Goal: Task Accomplishment & Management: Complete application form

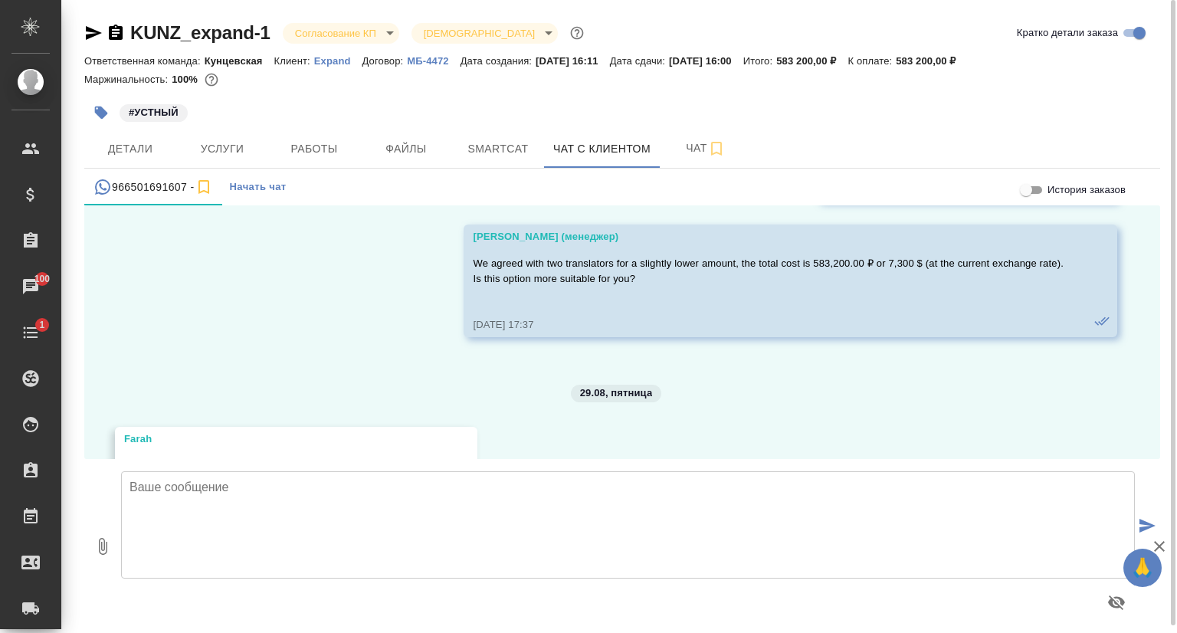
scroll to position [3931, 0]
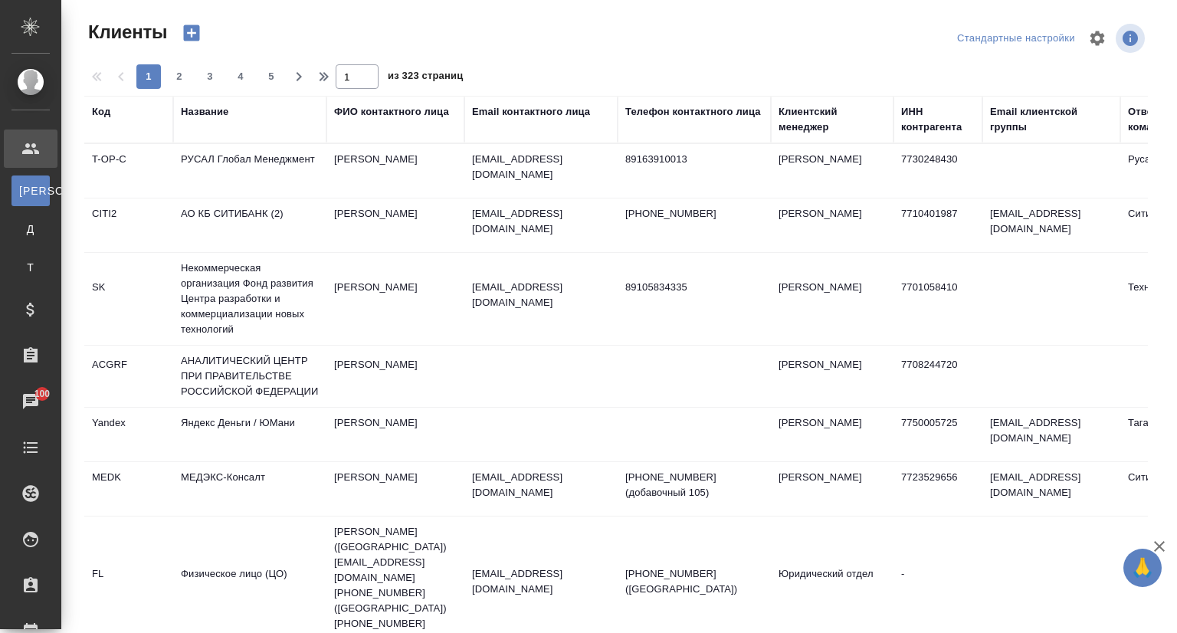
select select "RU"
click at [221, 113] on div "Название" at bounding box center [205, 111] width 48 height 15
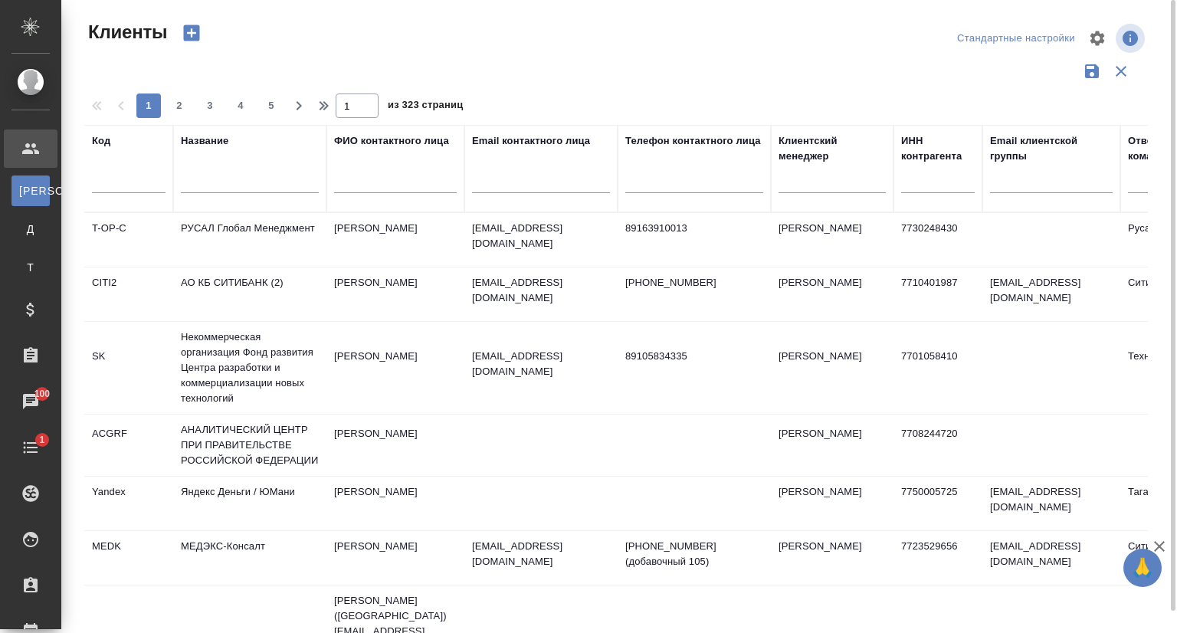
click at [225, 189] on input "text" at bounding box center [250, 183] width 138 height 19
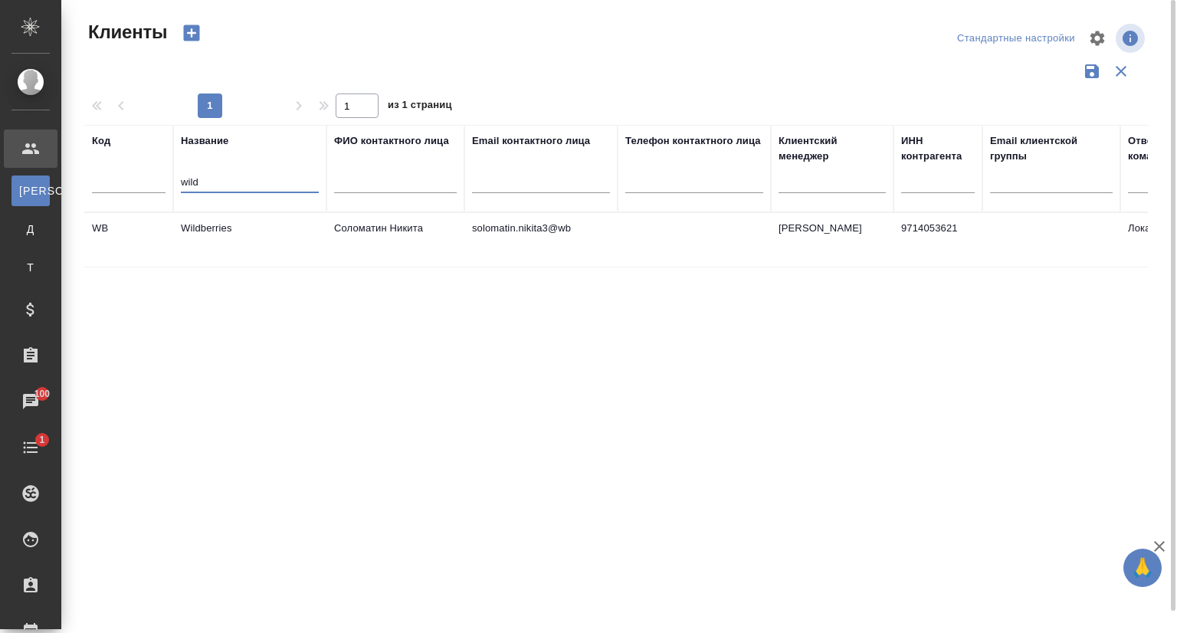
type input "wild"
click at [230, 240] on td "Wildberries" at bounding box center [249, 240] width 153 height 54
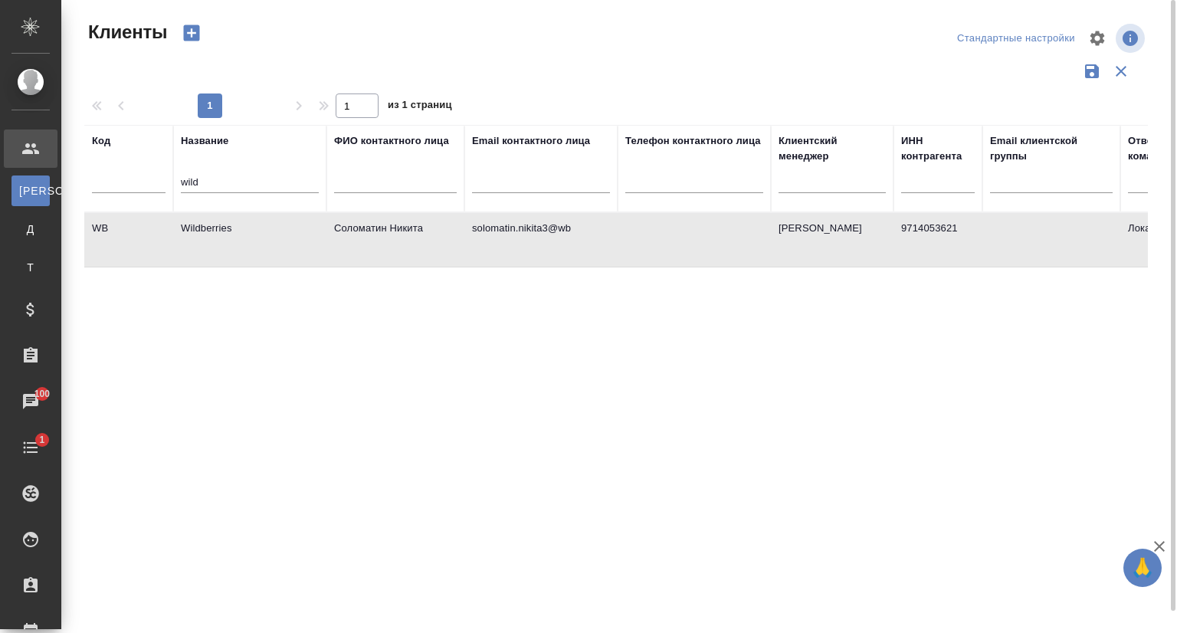
click at [230, 240] on td "Wildberries" at bounding box center [249, 240] width 153 height 54
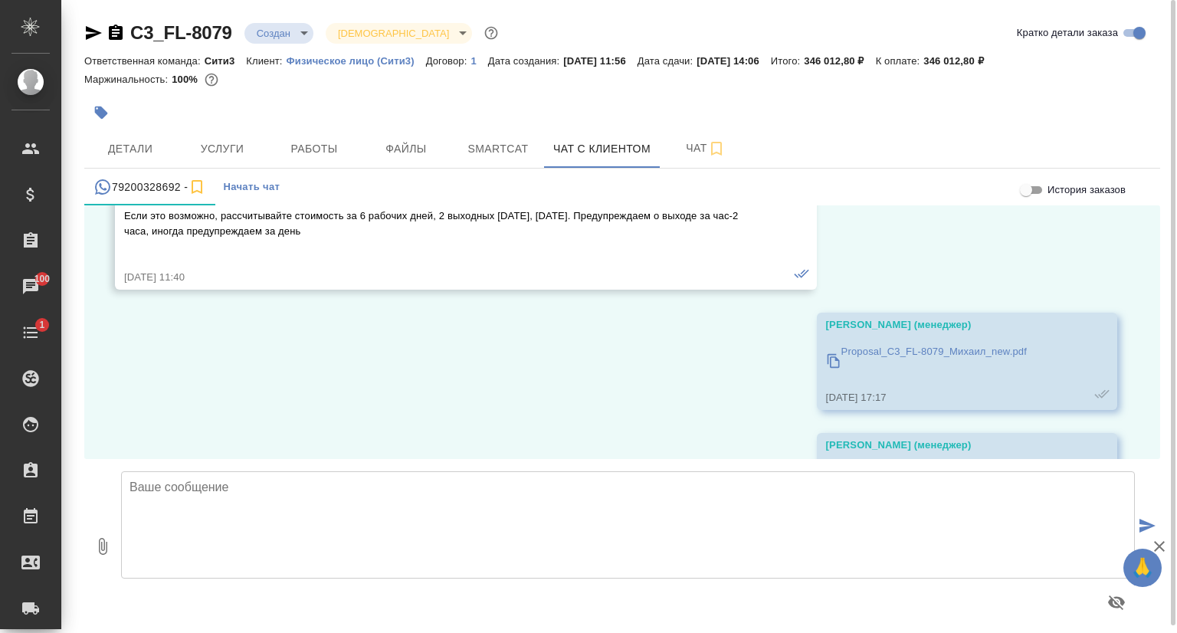
scroll to position [2398, 0]
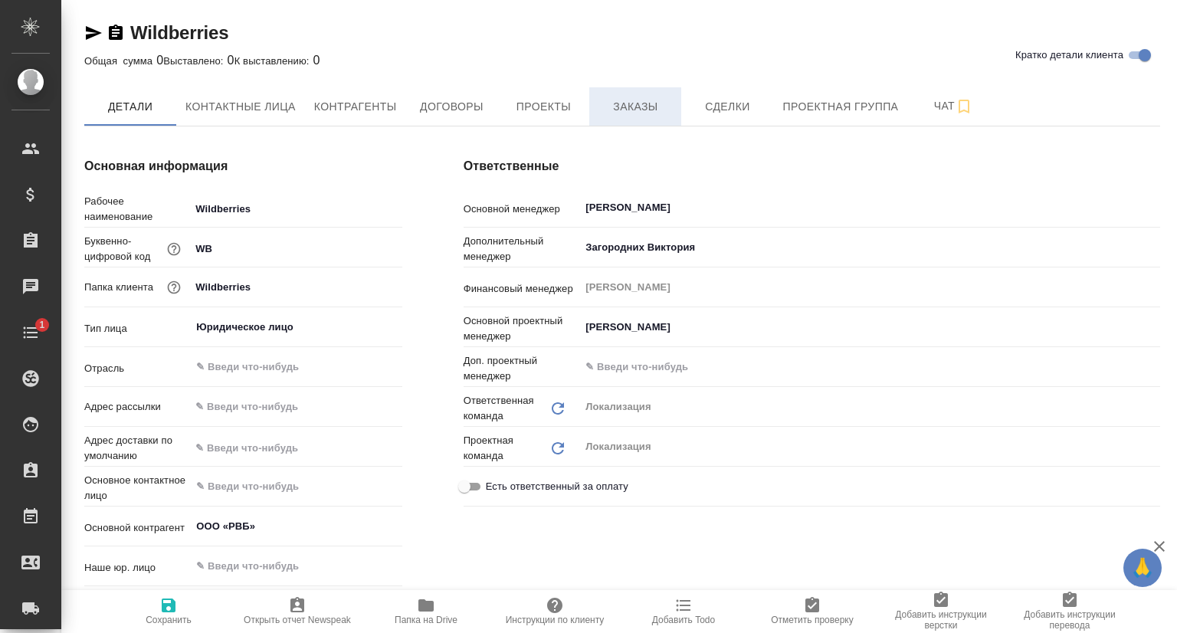
type textarea "x"
click at [619, 107] on span "Заказы" at bounding box center [636, 106] width 74 height 19
type textarea "x"
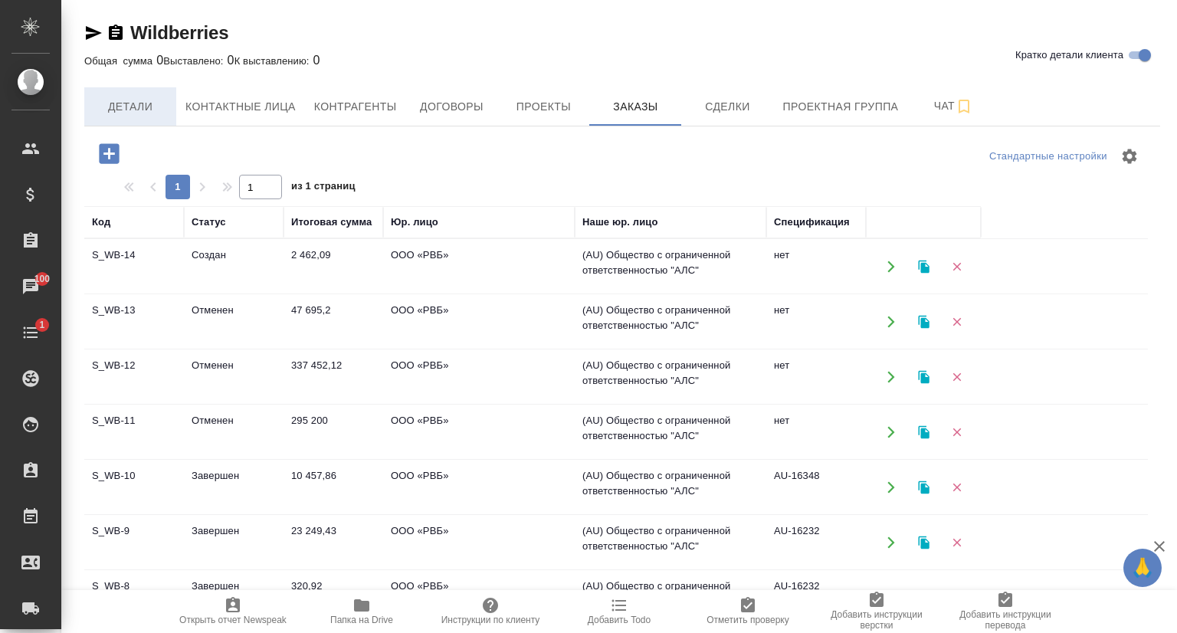
click at [148, 111] on span "Детали" at bounding box center [131, 106] width 74 height 19
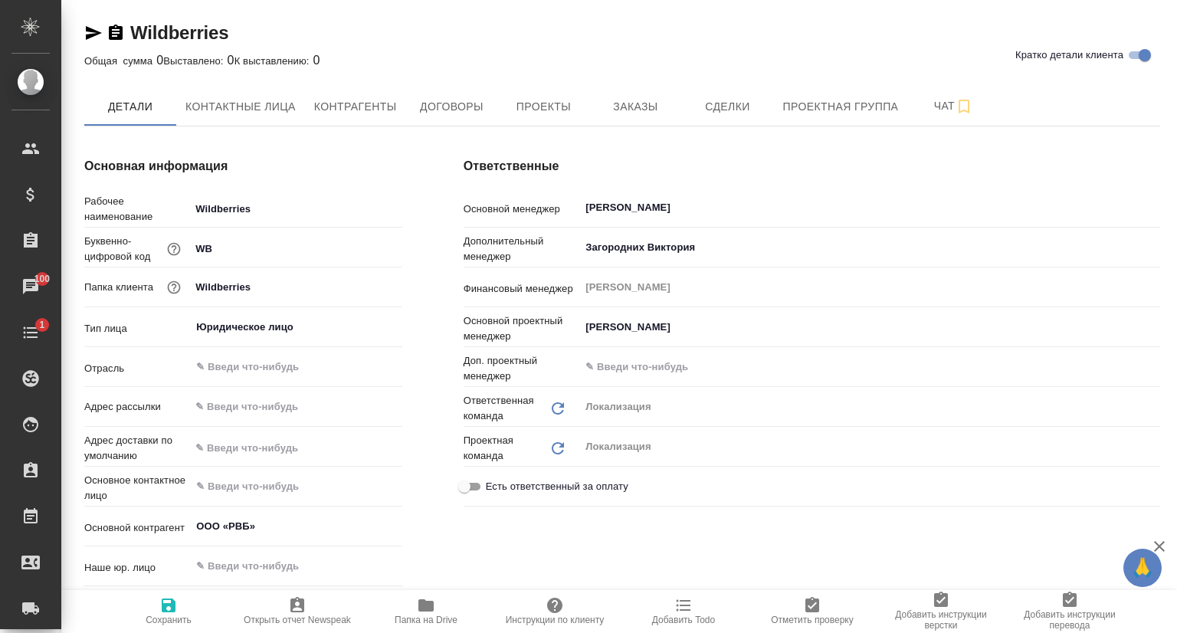
type textarea "x"
click at [419, 613] on icon "button" at bounding box center [426, 605] width 18 height 18
type textarea "x"
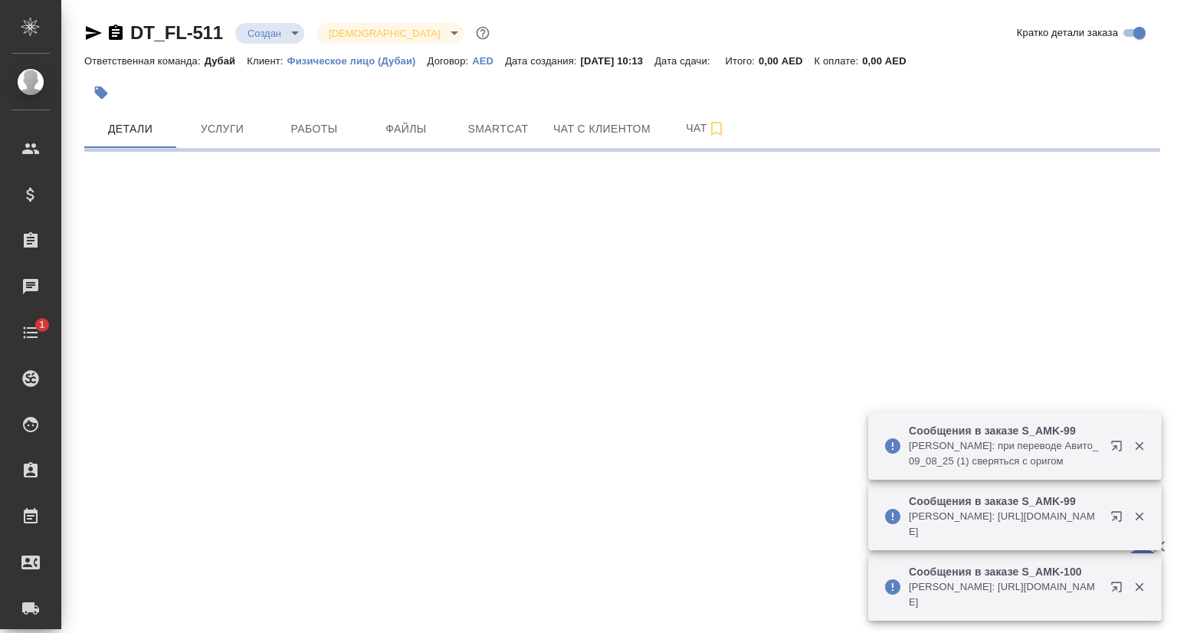
select select "RU"
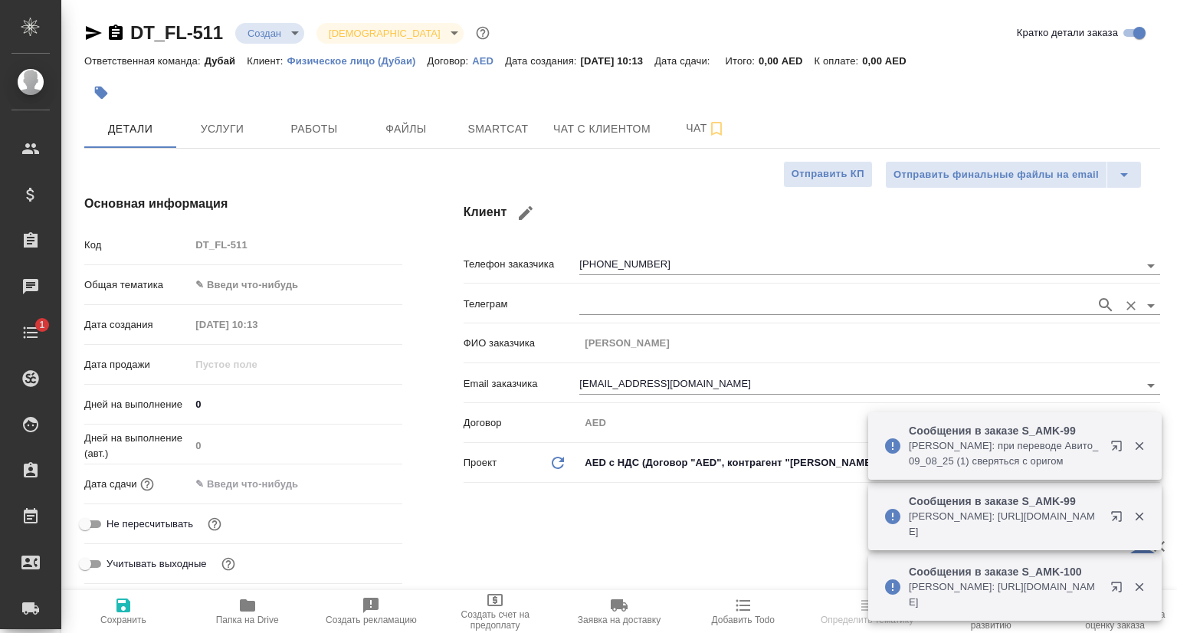
type textarea "x"
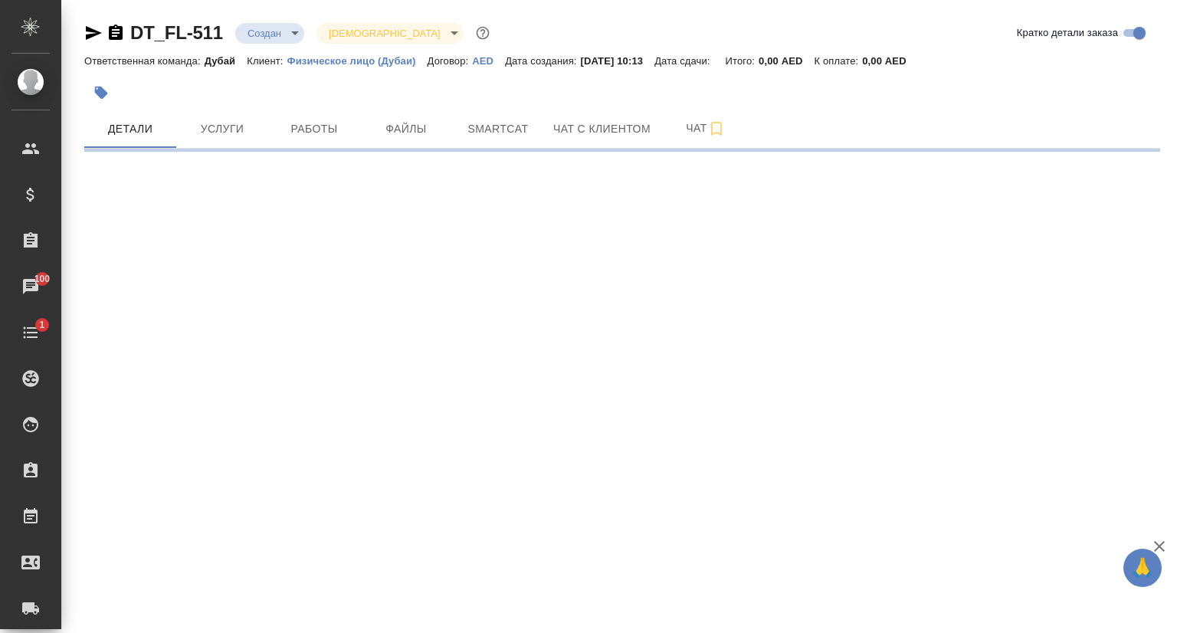
select select "RU"
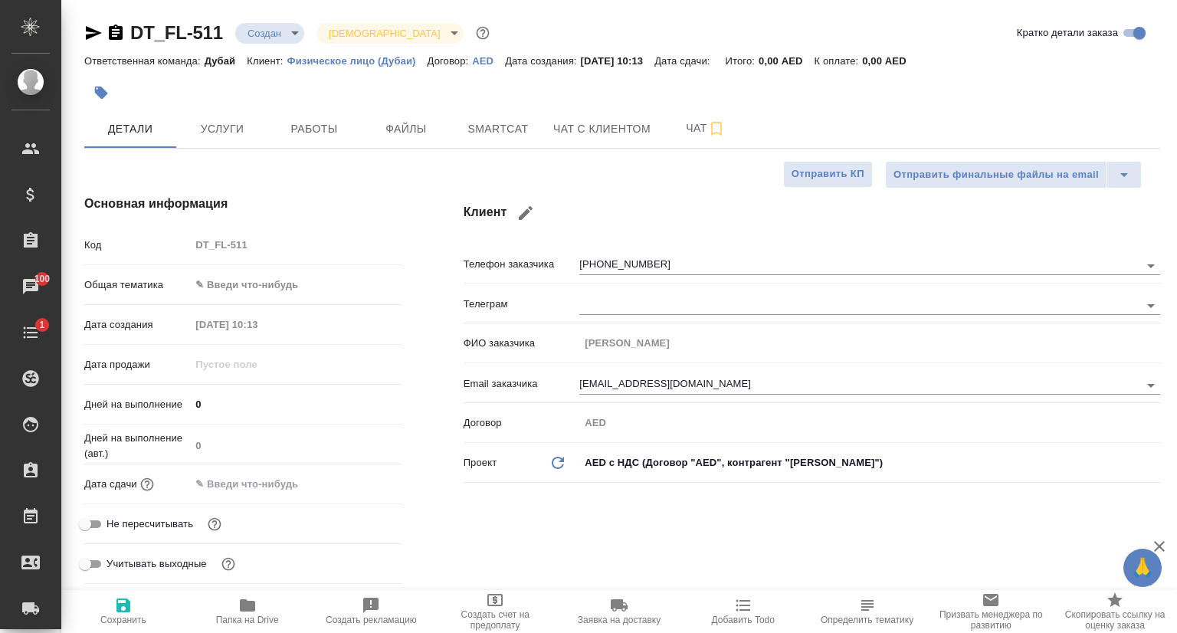
type textarea "x"
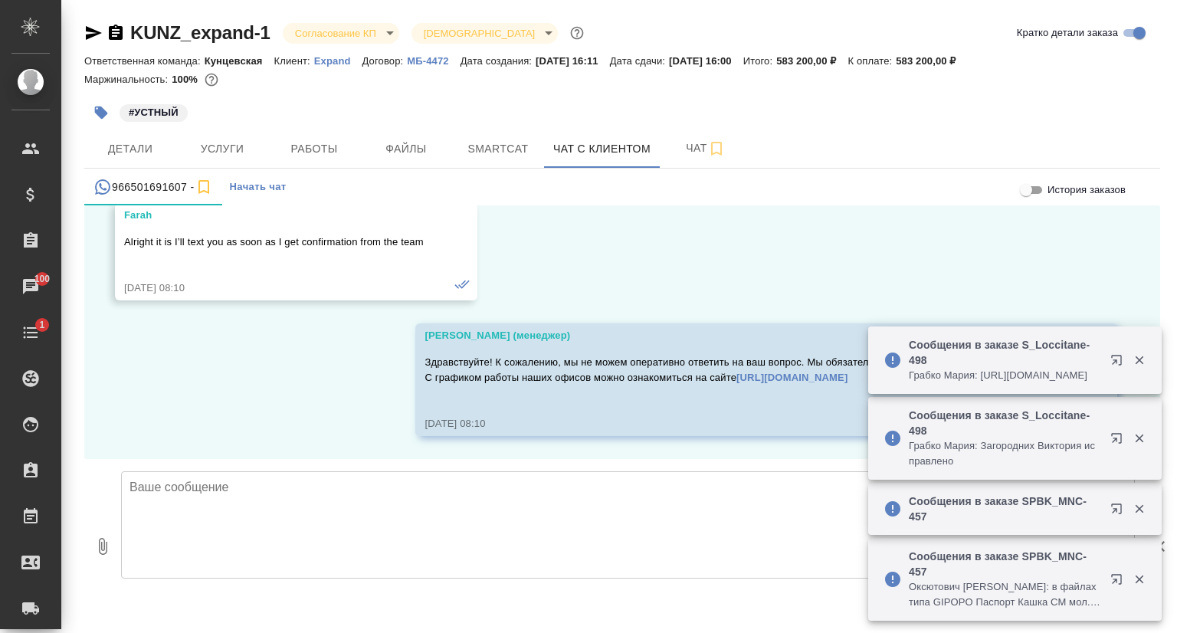
scroll to position [4176, 0]
click at [92, 34] on icon "button" at bounding box center [94, 33] width 16 height 14
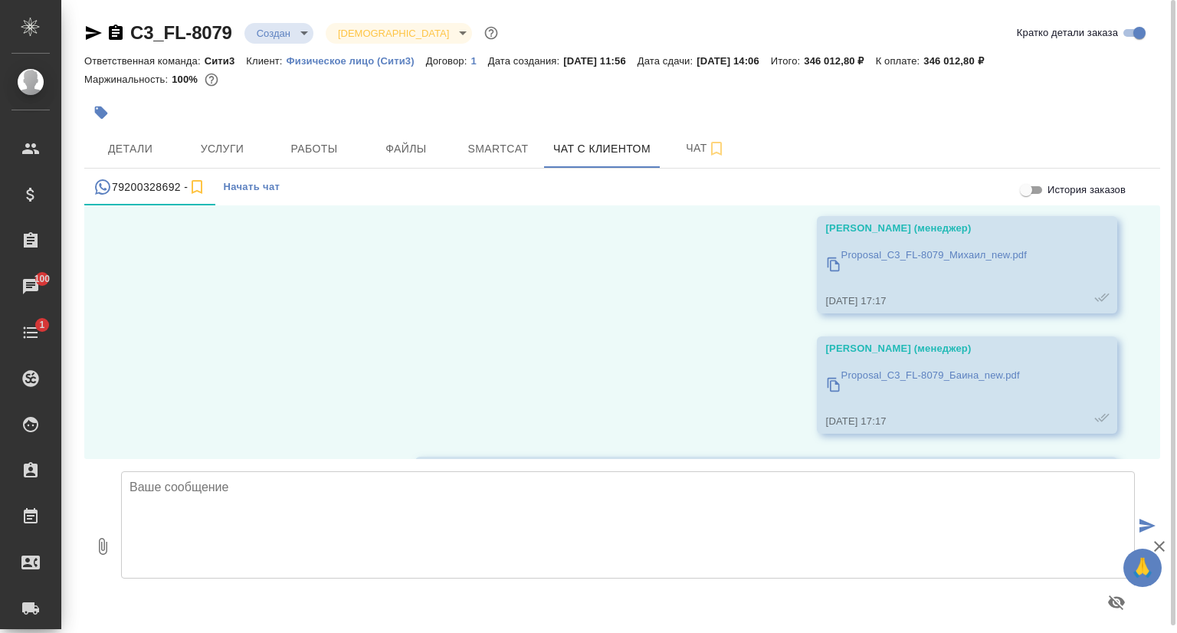
scroll to position [2398, 0]
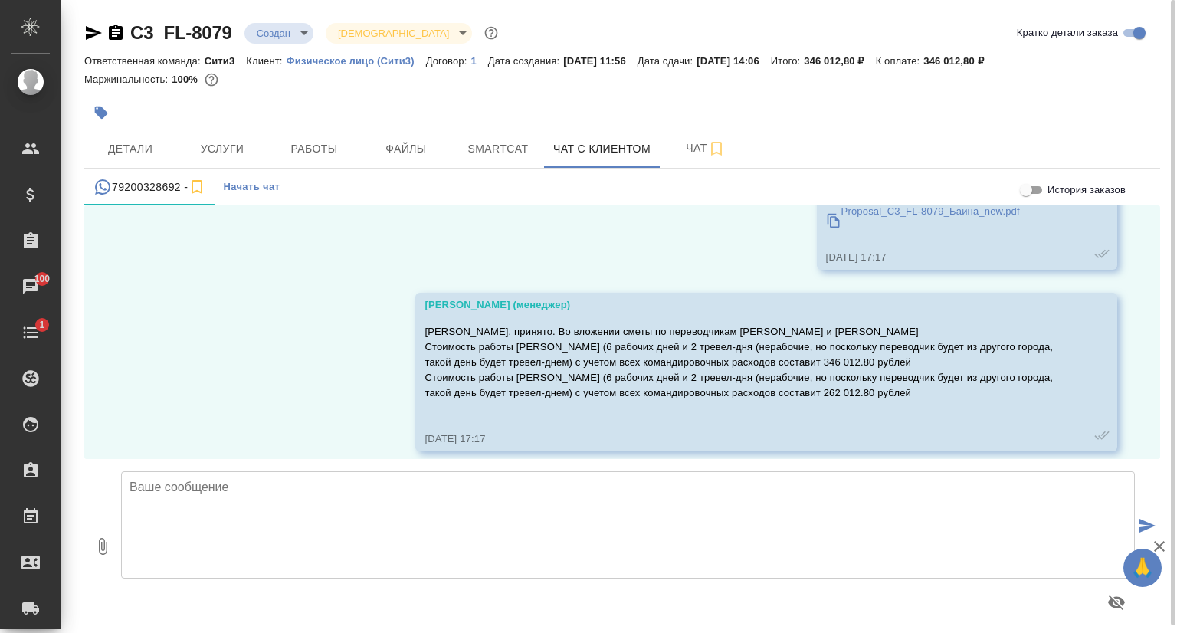
click at [90, 33] on icon "button" at bounding box center [93, 33] width 18 height 18
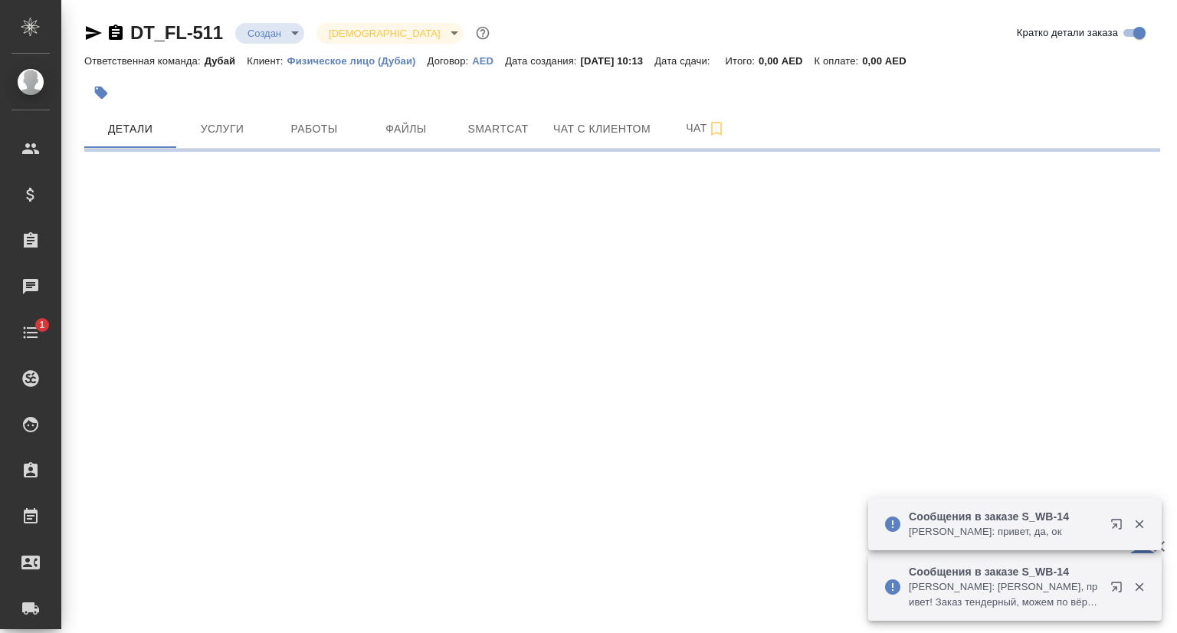
select select "RU"
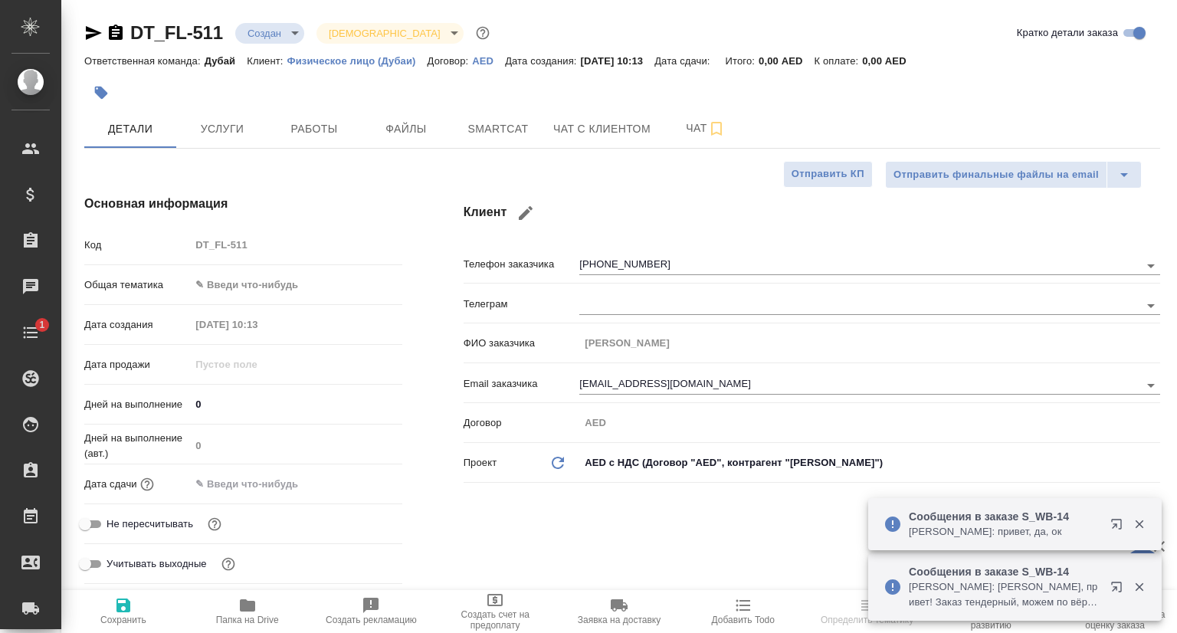
type textarea "x"
type input "[PERSON_NAME]"
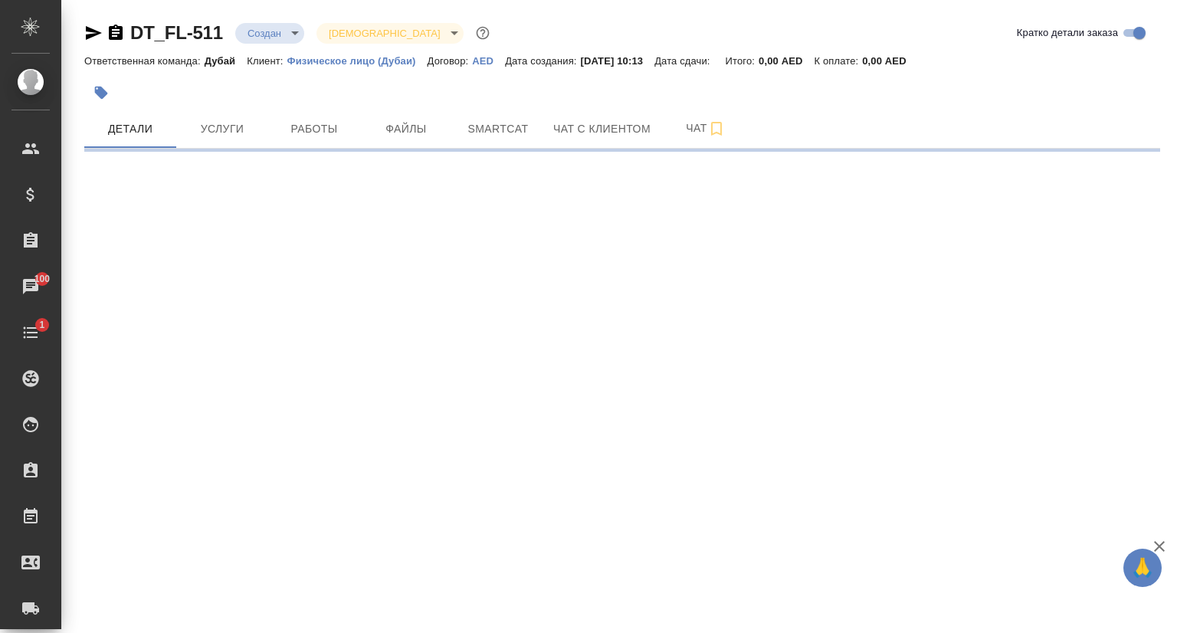
select select "RU"
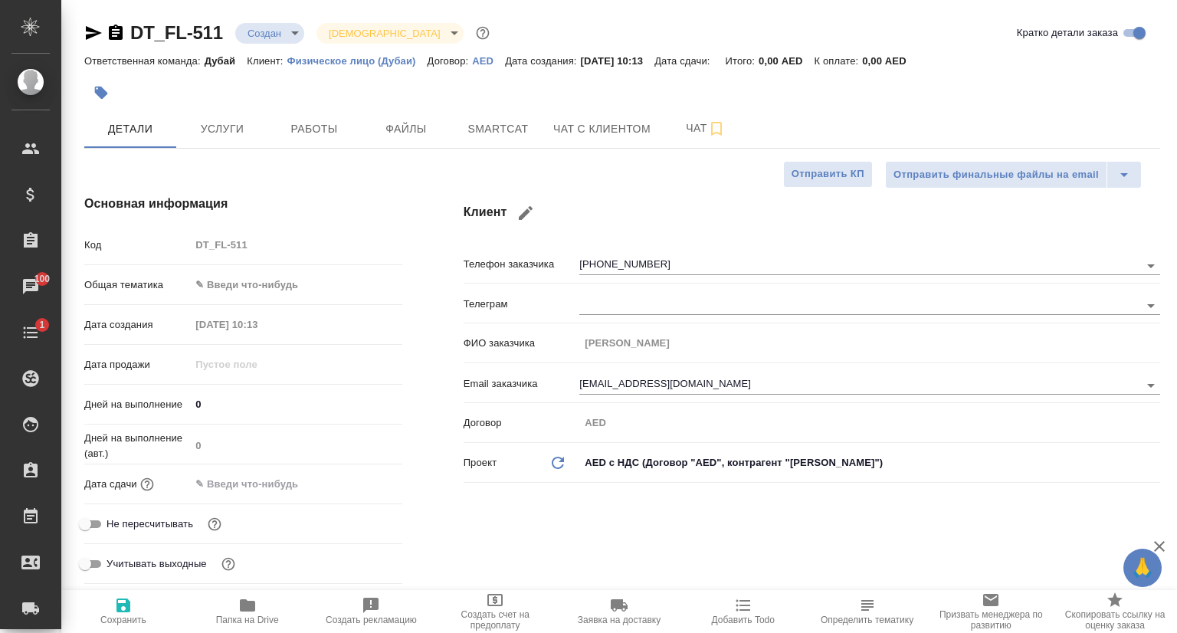
type textarea "x"
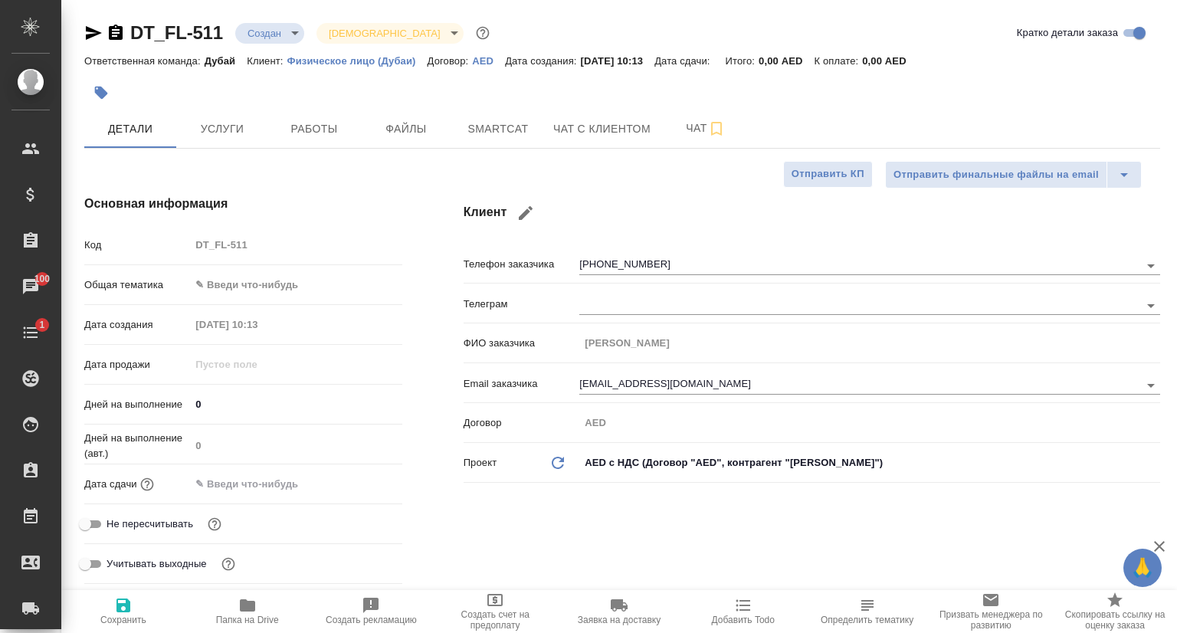
type textarea "x"
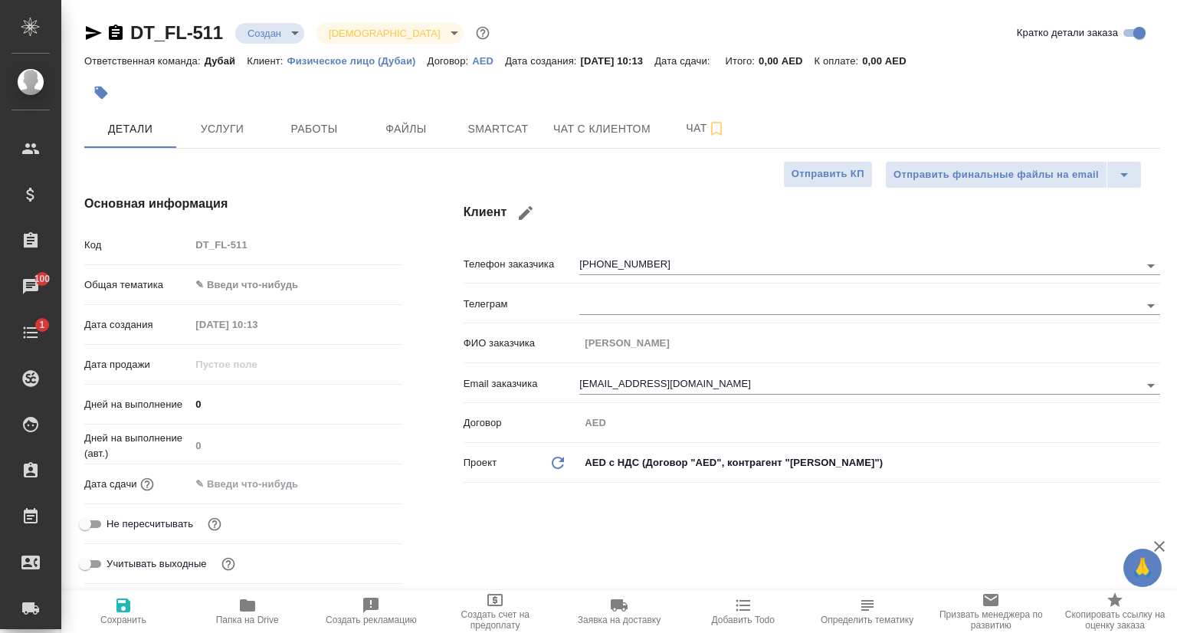
type textarea "x"
